Goal: Task Accomplishment & Management: Complete application form

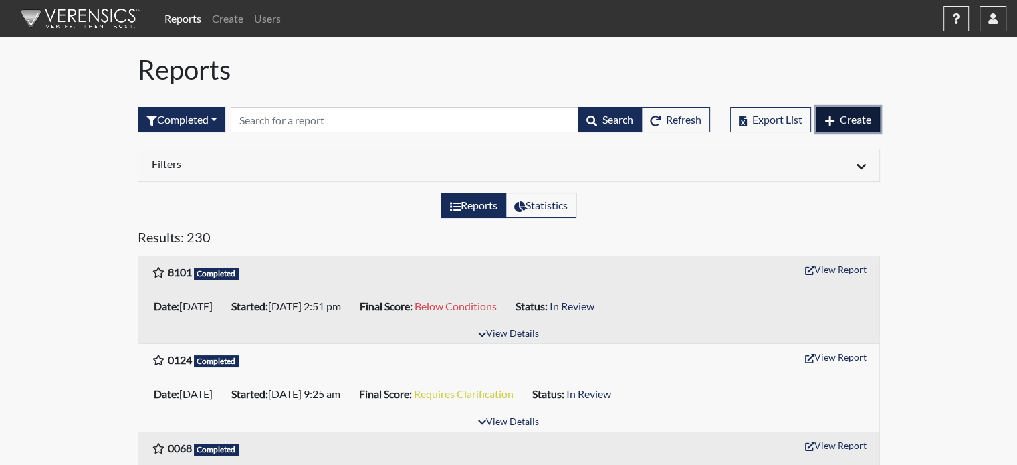
click at [839, 120] on span "Create" at bounding box center [854, 119] width 31 height 13
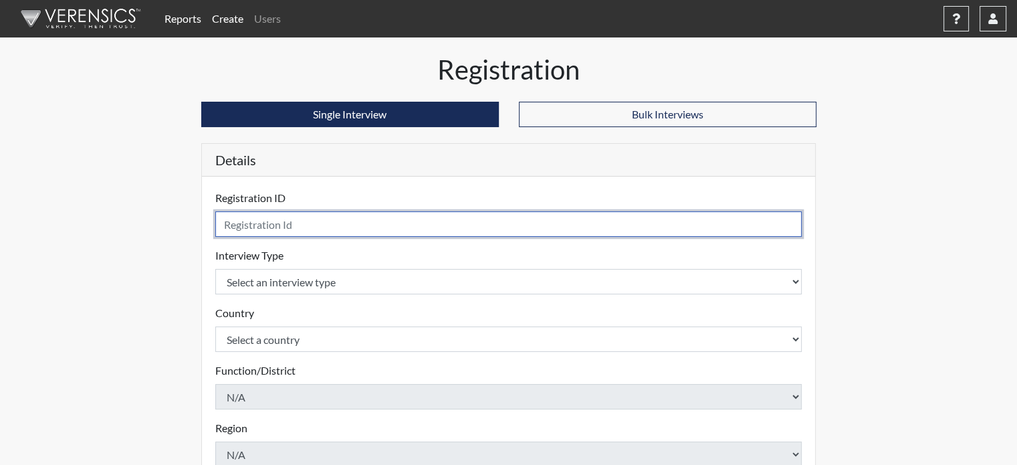
click at [246, 227] on input "text" at bounding box center [508, 223] width 587 height 25
type input "1137"
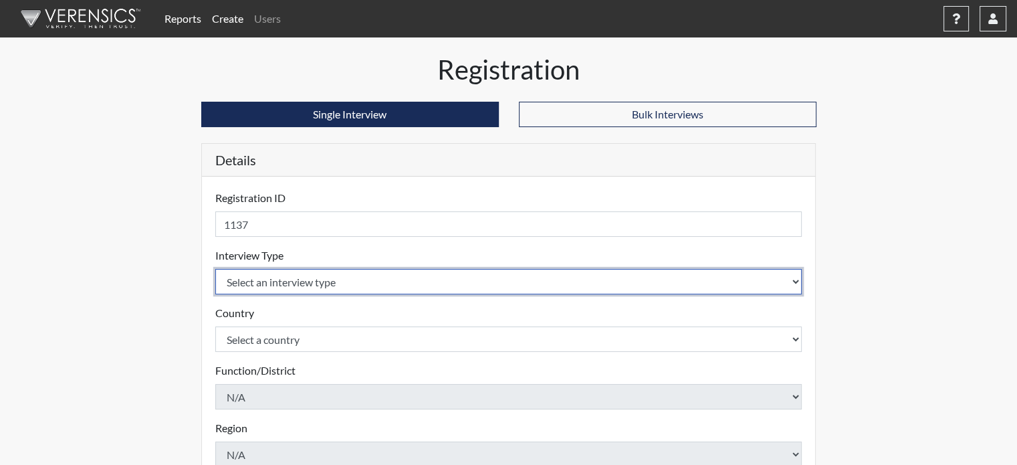
click at [332, 277] on select "Select an interview type Pre-Employment" at bounding box center [508, 281] width 587 height 25
select select "c2470aee-a530-11ea-a930-026c882af335"
click at [215, 269] on select "Select an interview type Pre-Employment" at bounding box center [508, 281] width 587 height 25
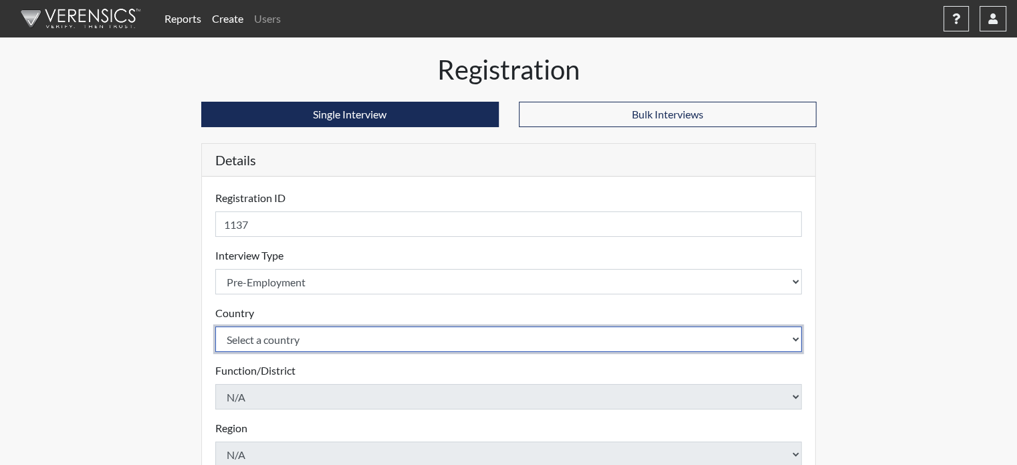
click at [281, 336] on select "Select a country [GEOGRAPHIC_DATA] [GEOGRAPHIC_DATA]" at bounding box center [508, 338] width 587 height 25
select select "united-states-of-[GEOGRAPHIC_DATA]"
click at [215, 326] on select "Select a country [GEOGRAPHIC_DATA] [GEOGRAPHIC_DATA]" at bounding box center [508, 338] width 587 height 25
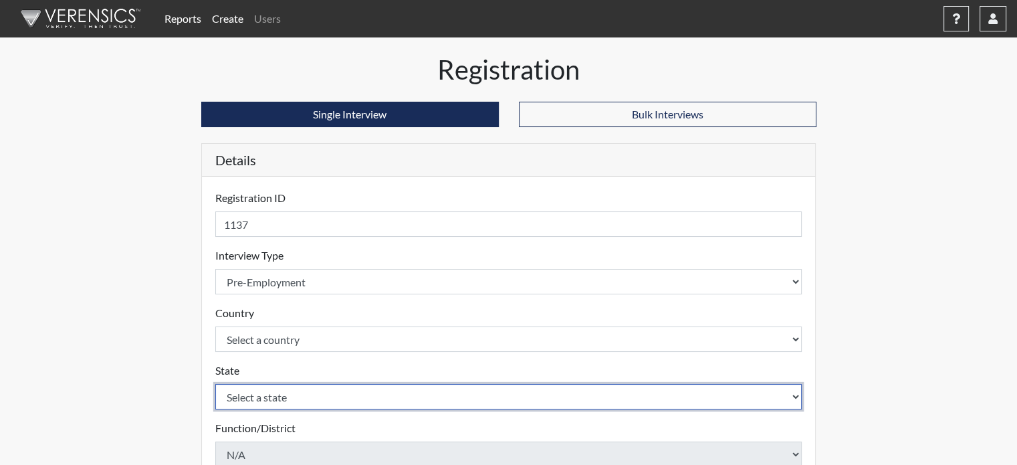
click at [257, 390] on select "Select a state [US_STATE] [US_STATE] [US_STATE] [US_STATE] [US_STATE] [US_STATE…" at bounding box center [508, 396] width 587 height 25
select select "CT"
click at [215, 384] on select "Select a state [US_STATE] [US_STATE] [US_STATE] [US_STATE] [US_STATE] [US_STATE…" at bounding box center [508, 396] width 587 height 25
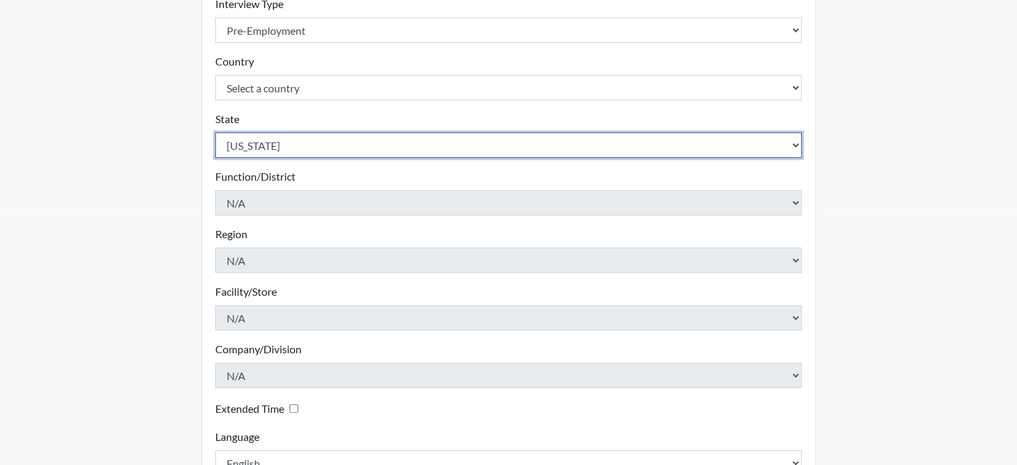
scroll to position [334, 0]
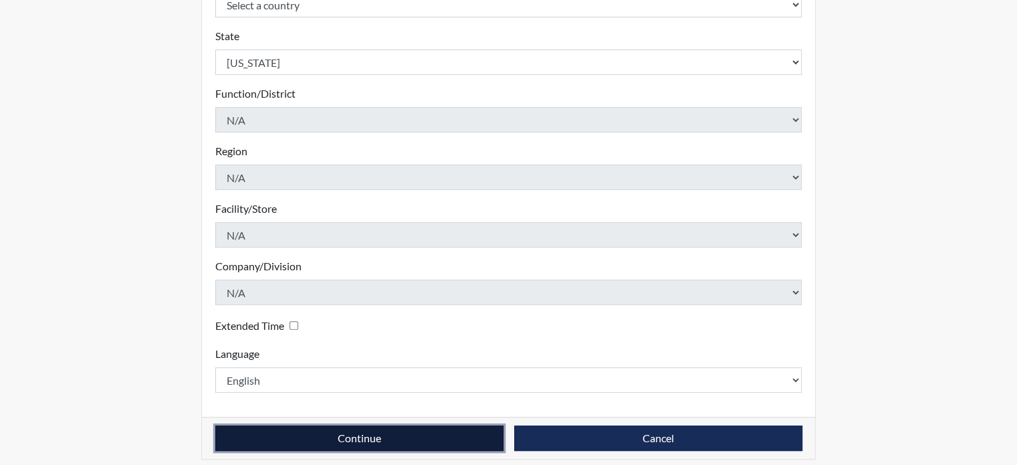
click at [435, 432] on button "Continue" at bounding box center [359, 437] width 288 height 25
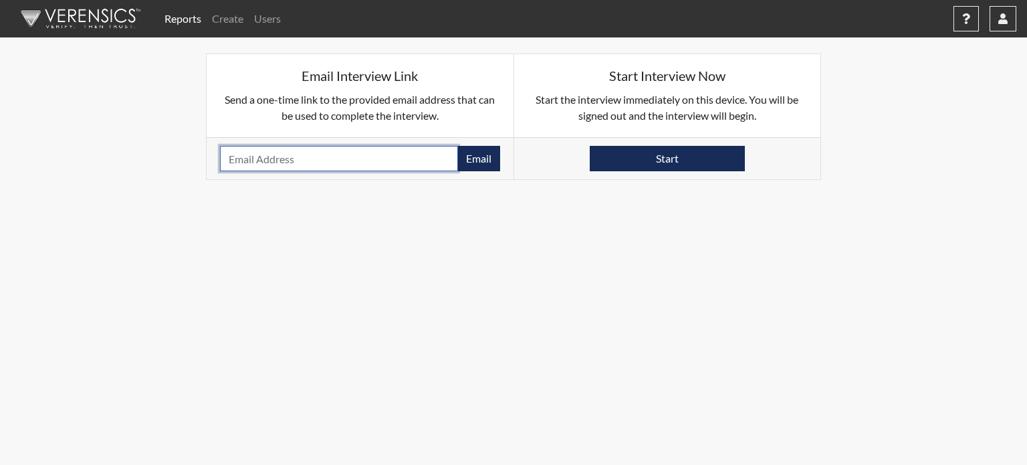
click at [340, 159] on input "email" at bounding box center [339, 158] width 238 height 25
type input "[EMAIL_ADDRESS][DOMAIN_NAME]"
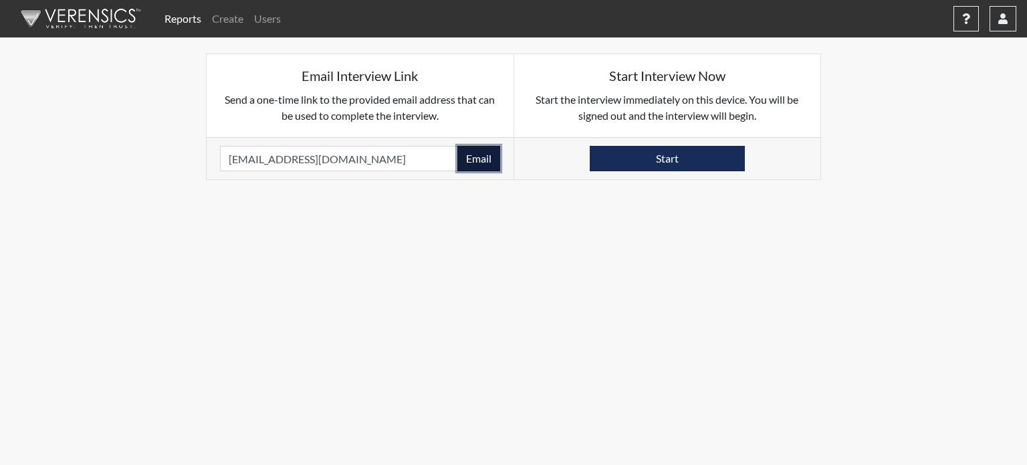
click at [473, 153] on button "Email" at bounding box center [478, 158] width 43 height 25
